Goal: Find specific page/section: Find specific page/section

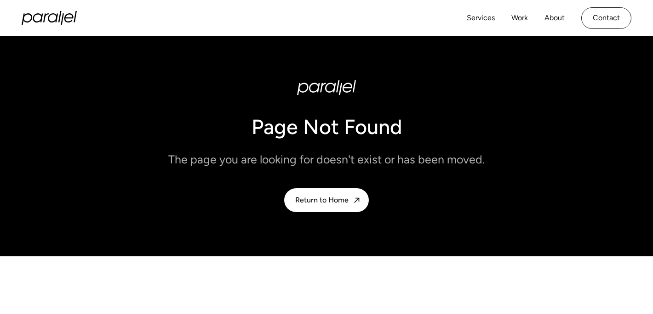
click at [65, 20] on icon "home" at bounding box center [68, 17] width 9 height 9
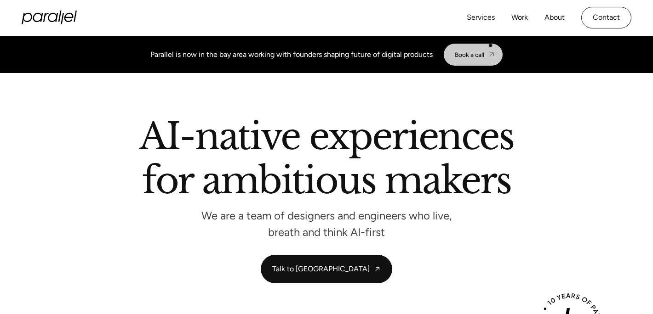
click at [470, 56] on div "Book a call" at bounding box center [469, 54] width 29 height 7
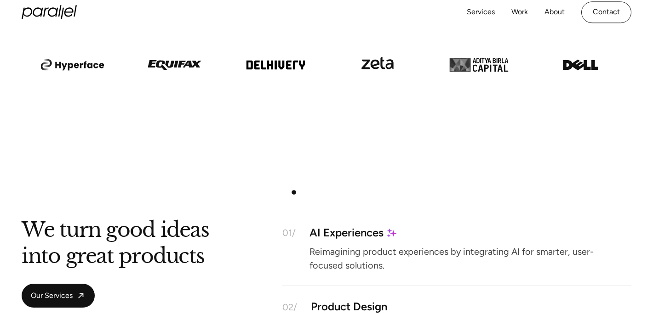
scroll to position [352, 0]
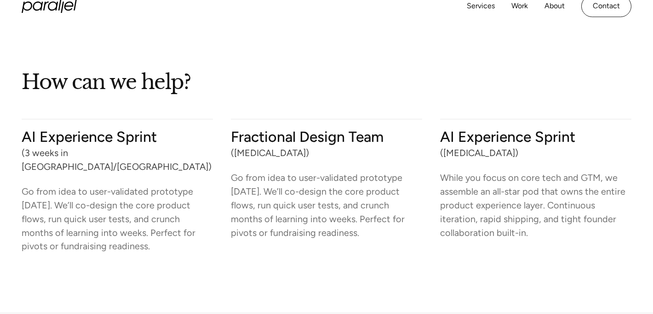
scroll to position [3715, 0]
